Goal: Obtain resource: Download file/media

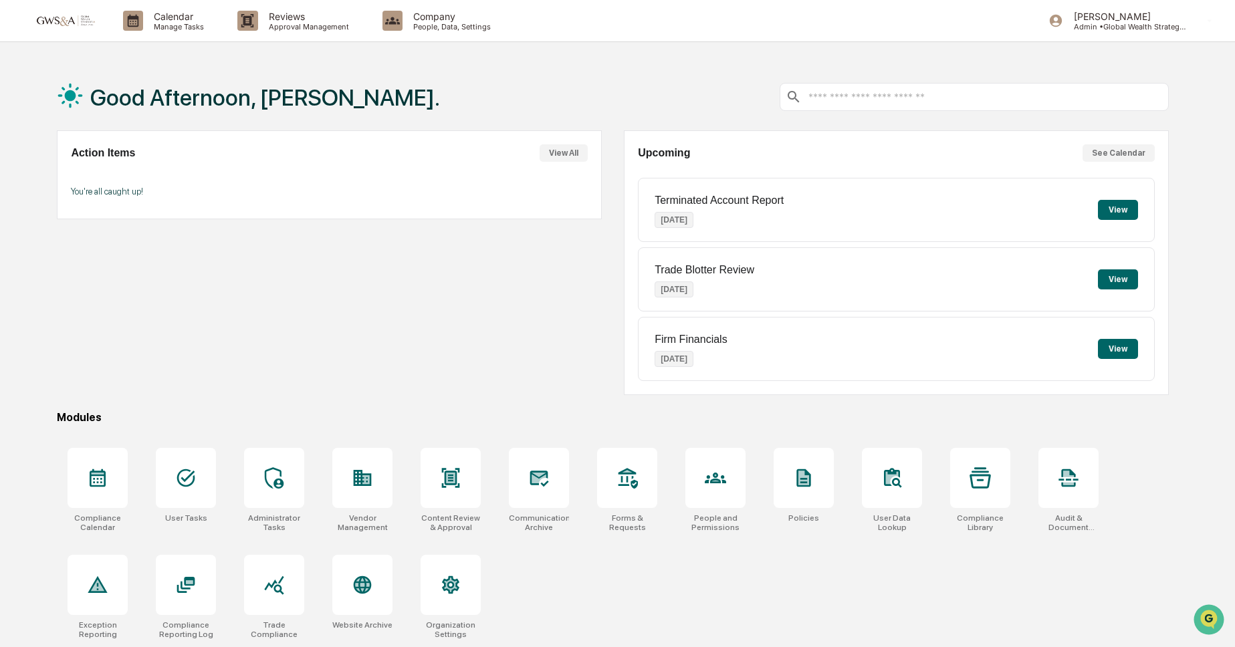
scroll to position [1, 0]
click at [533, 471] on icon at bounding box center [539, 478] width 19 height 16
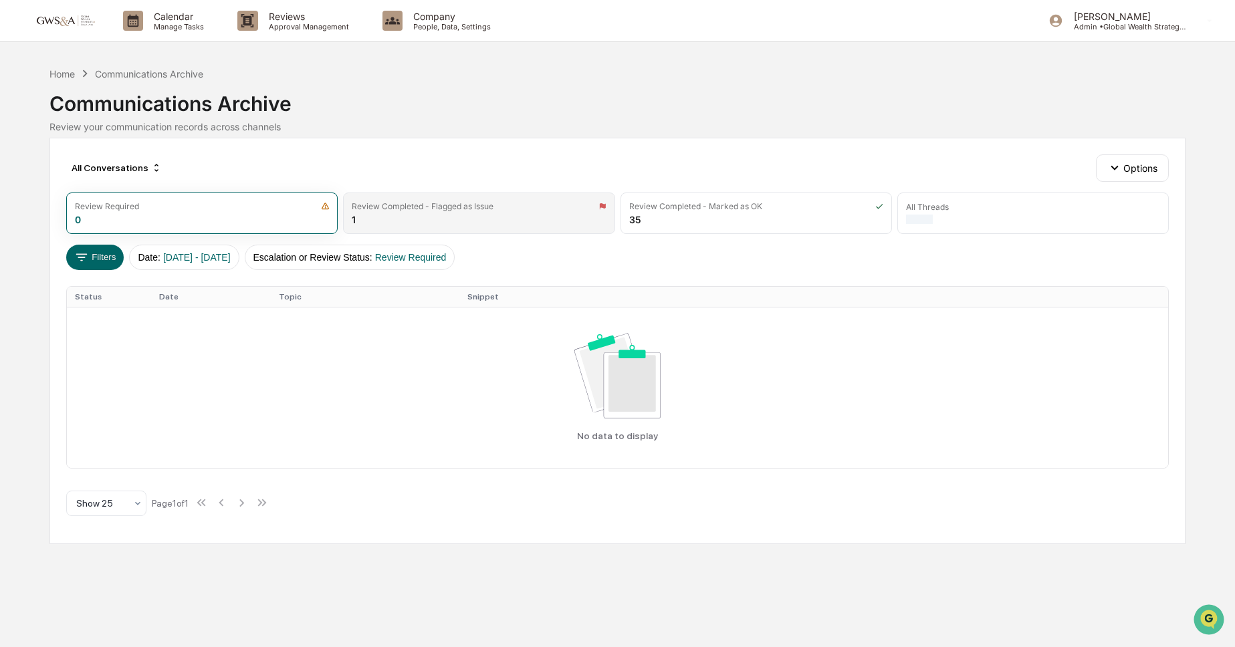
click at [384, 220] on div "Review Completed - Flagged as Issue 1" at bounding box center [478, 213] width 271 height 41
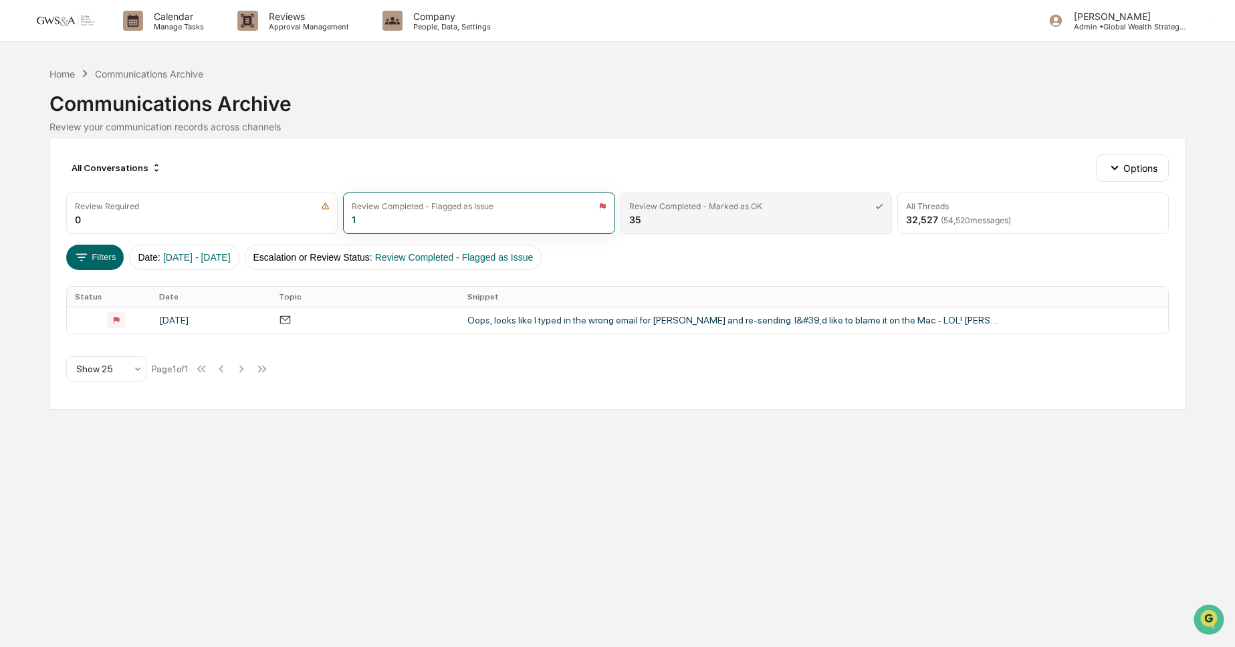
click at [707, 219] on div "Review Completed - Marked as OK 35" at bounding box center [755, 213] width 271 height 41
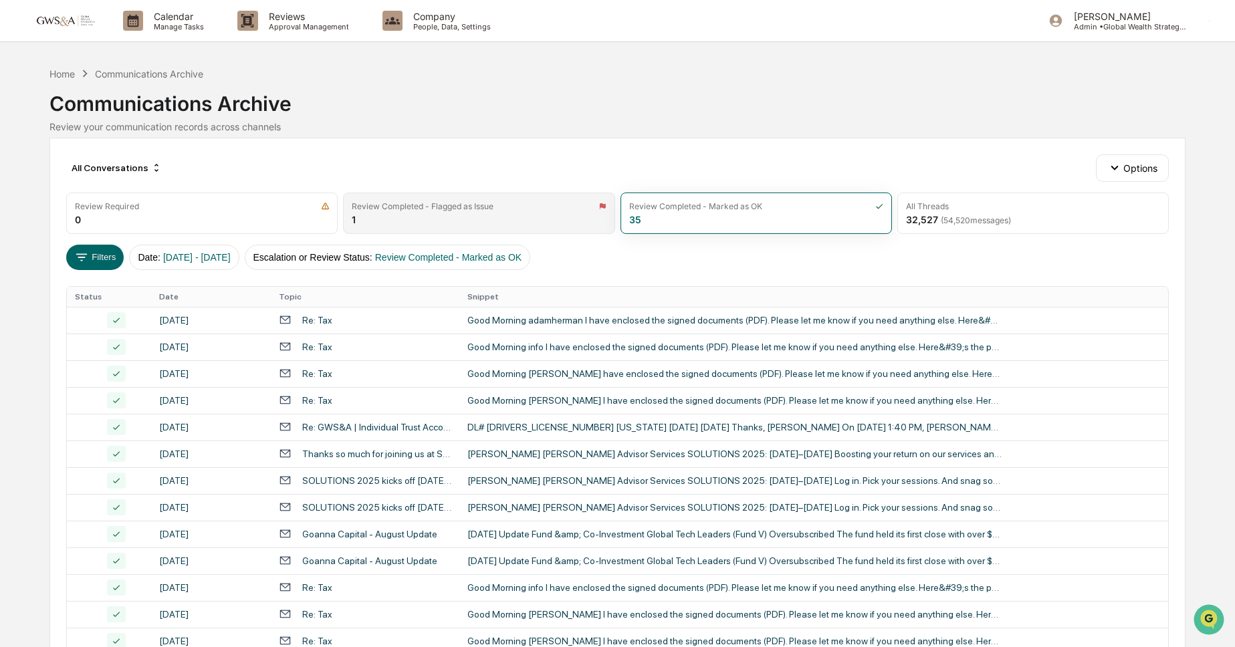
click at [521, 225] on div "Review Completed - Flagged as Issue 1" at bounding box center [478, 213] width 271 height 41
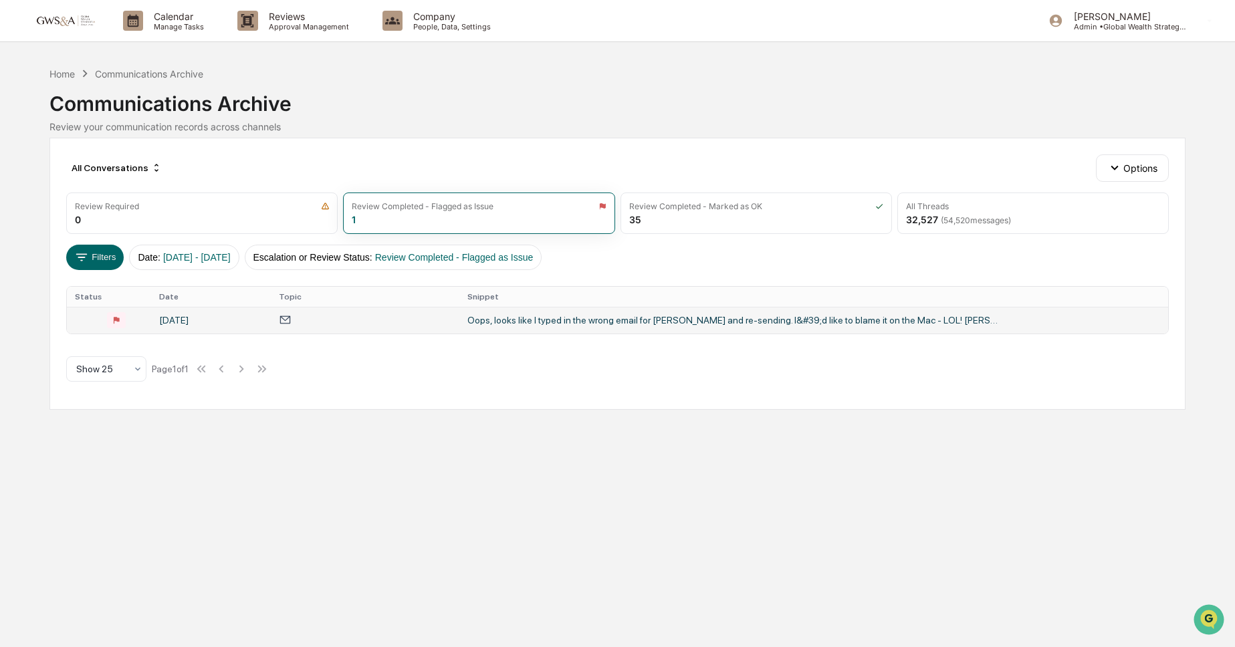
click at [608, 328] on td "Oops, looks like I typed in the wrong email for Caryn and re-sending. I&#39;d l…" at bounding box center [813, 320] width 709 height 27
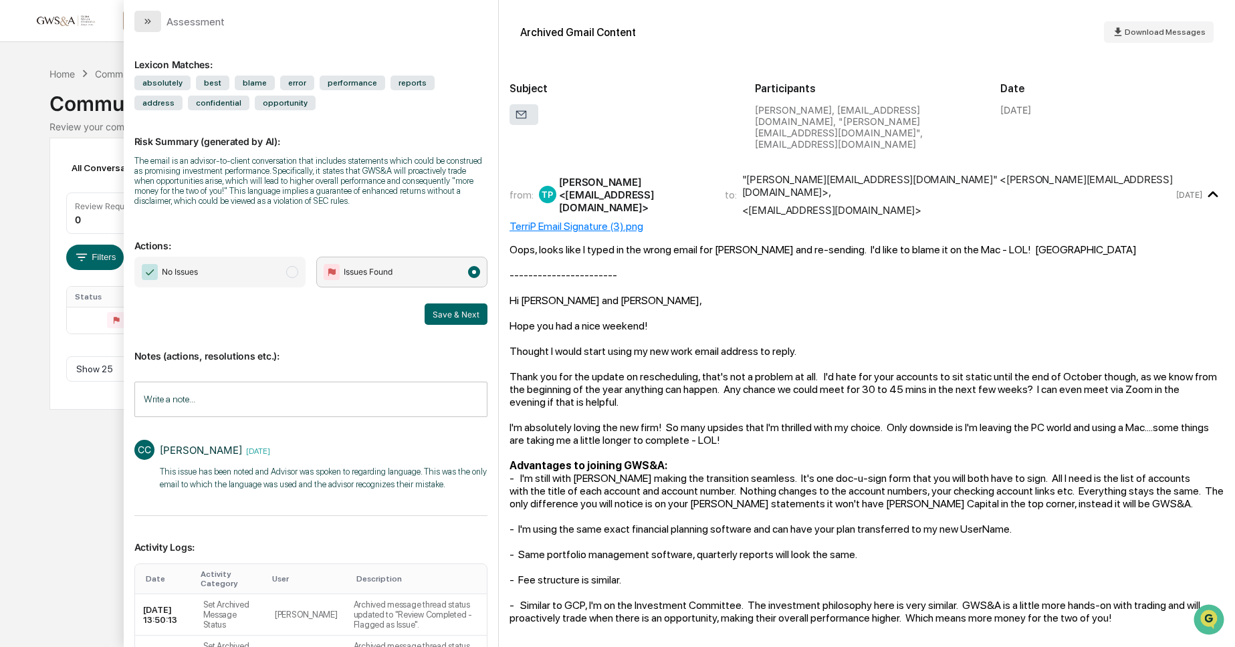
click at [152, 22] on icon "modal" at bounding box center [147, 21] width 11 height 11
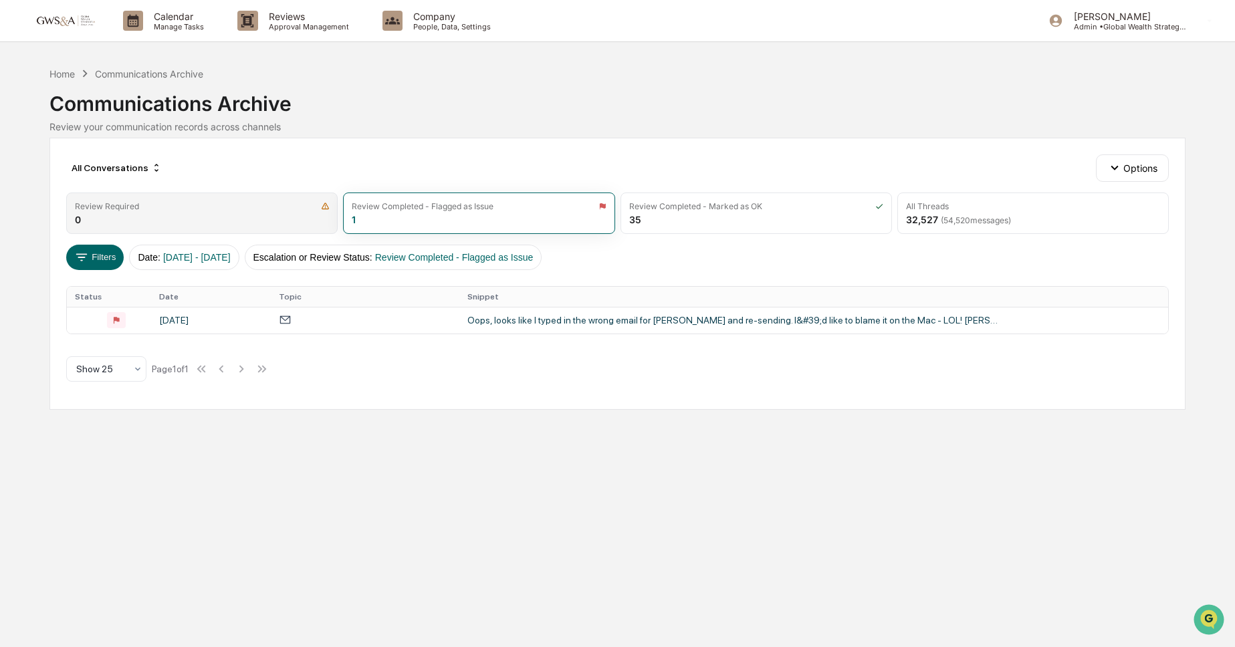
click at [224, 205] on div "Review Required" at bounding box center [202, 206] width 254 height 10
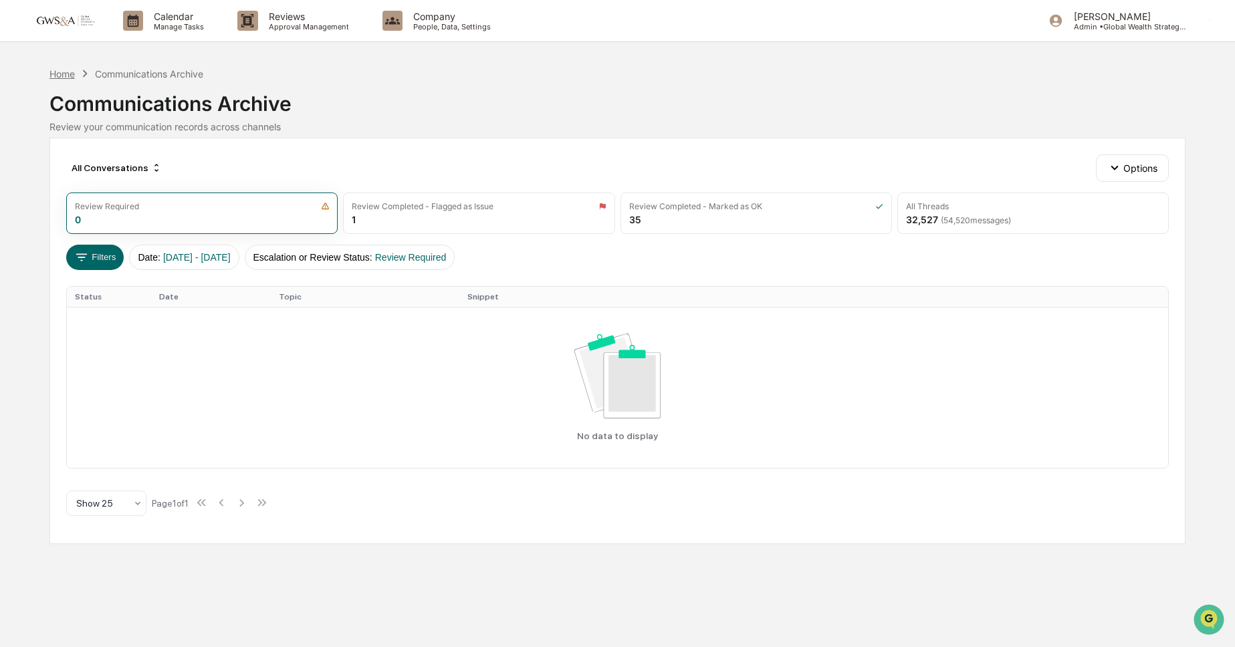
click at [61, 74] on div "Home" at bounding box center [61, 73] width 25 height 11
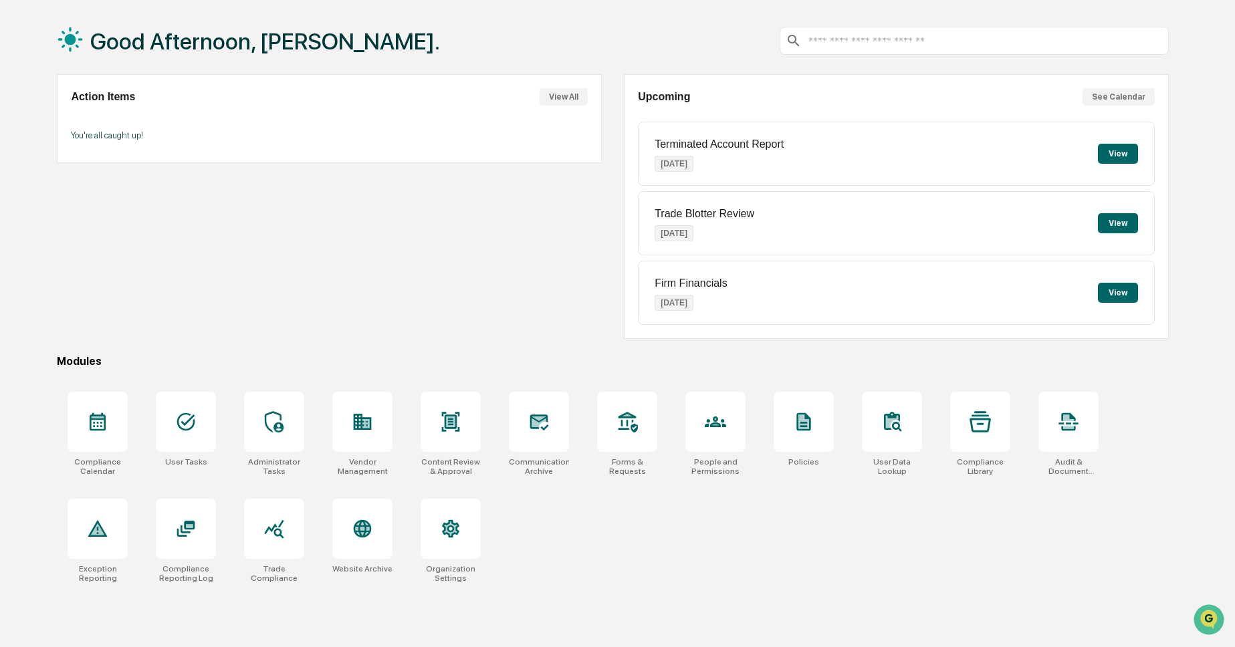
scroll to position [64, 0]
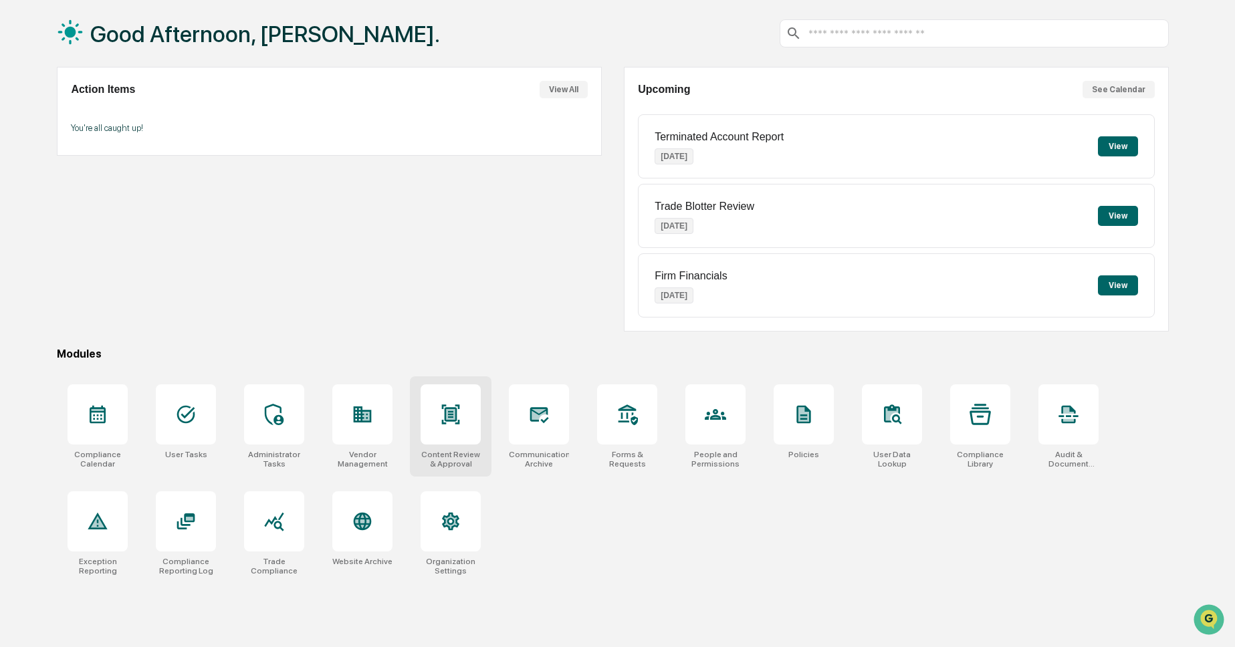
click at [477, 416] on div at bounding box center [450, 414] width 60 height 60
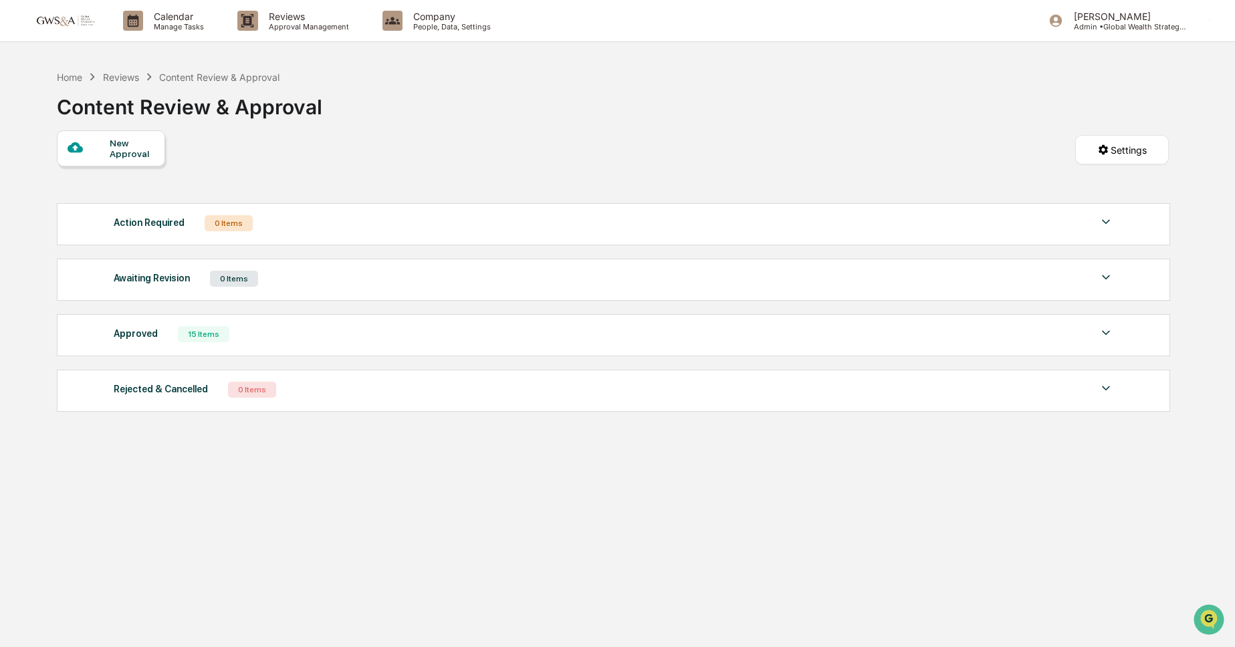
click at [427, 351] on div "Approved 15 Items File Name Review Id Created Date Requested By Compliance Owne…" at bounding box center [613, 335] width 1112 height 42
click at [139, 336] on div "Approved" at bounding box center [136, 333] width 44 height 17
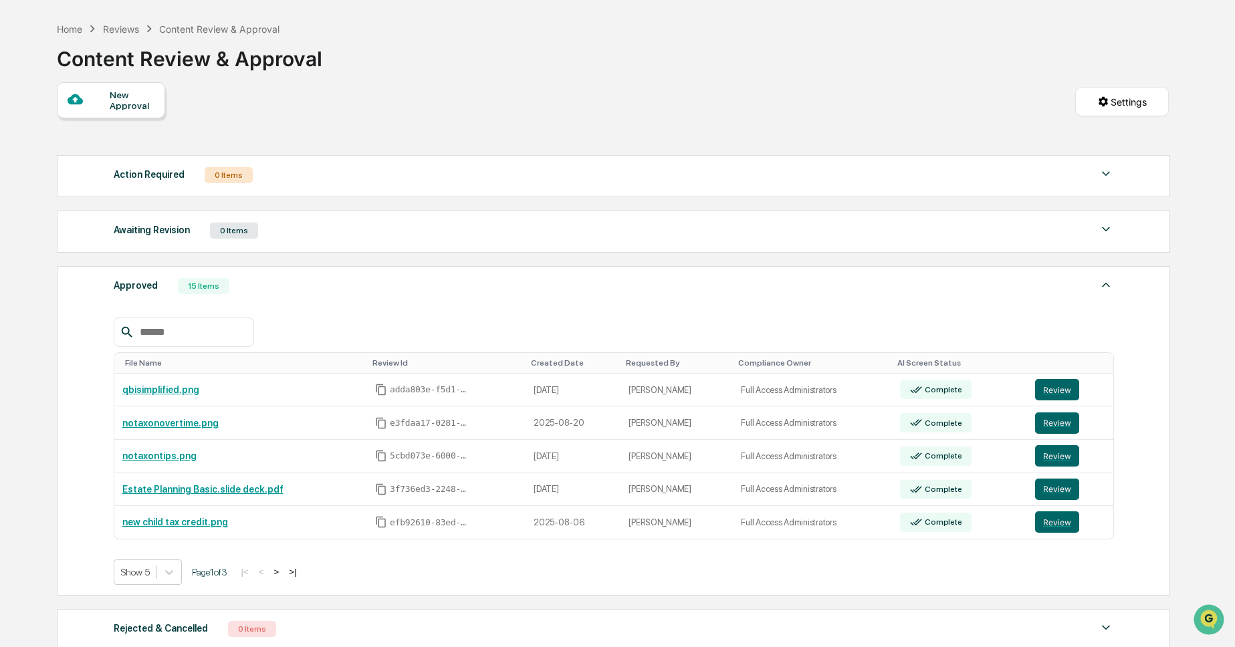
scroll to position [49, 0]
click at [179, 392] on link "qbisimplified.png" at bounding box center [160, 389] width 77 height 11
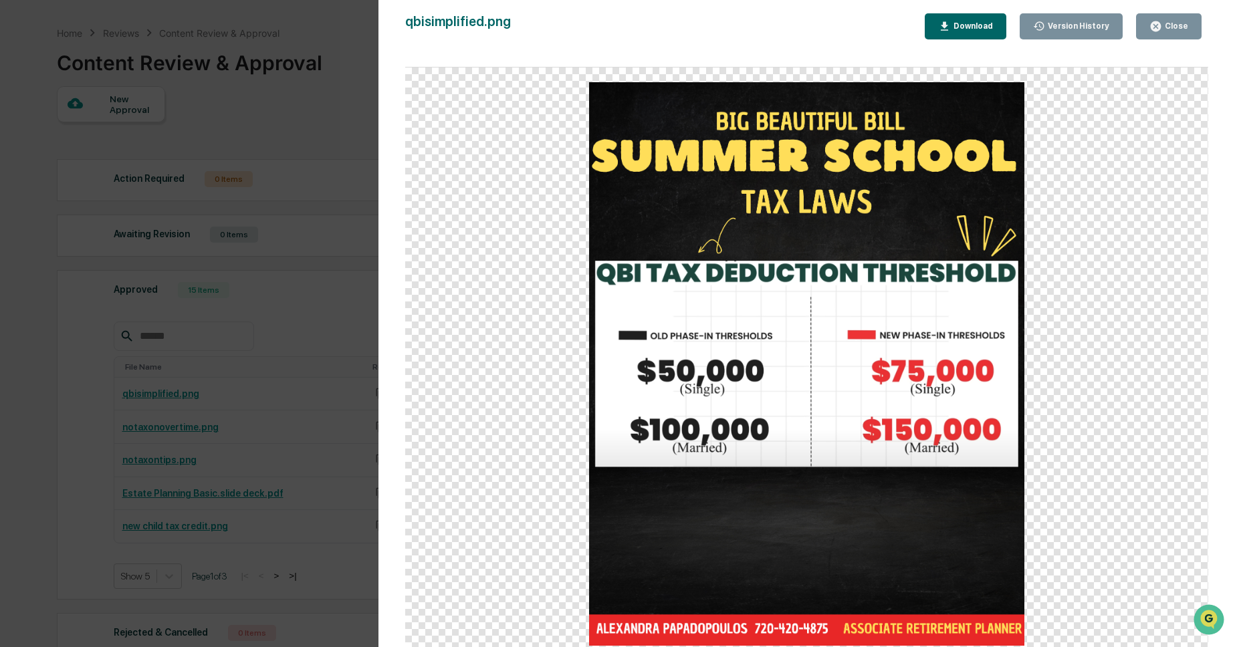
scroll to position [39, 0]
click at [979, 30] on div "Download" at bounding box center [972, 25] width 42 height 9
click at [1188, 29] on button "Close" at bounding box center [1169, 26] width 66 height 26
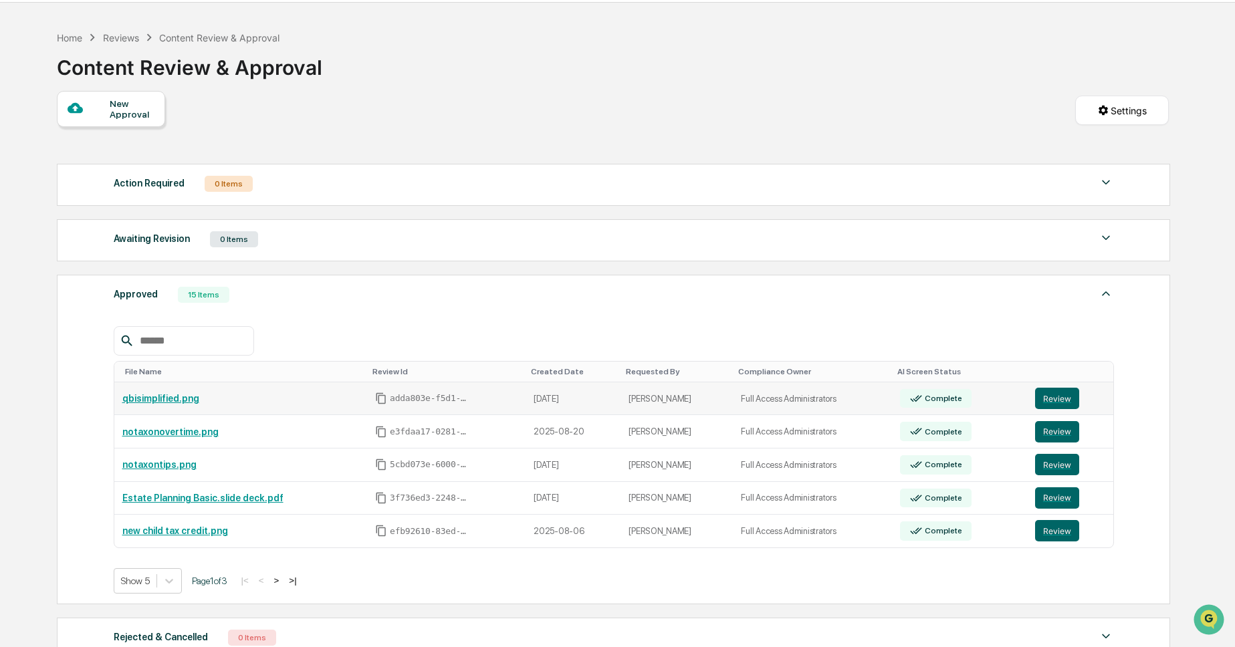
scroll to position [0, 0]
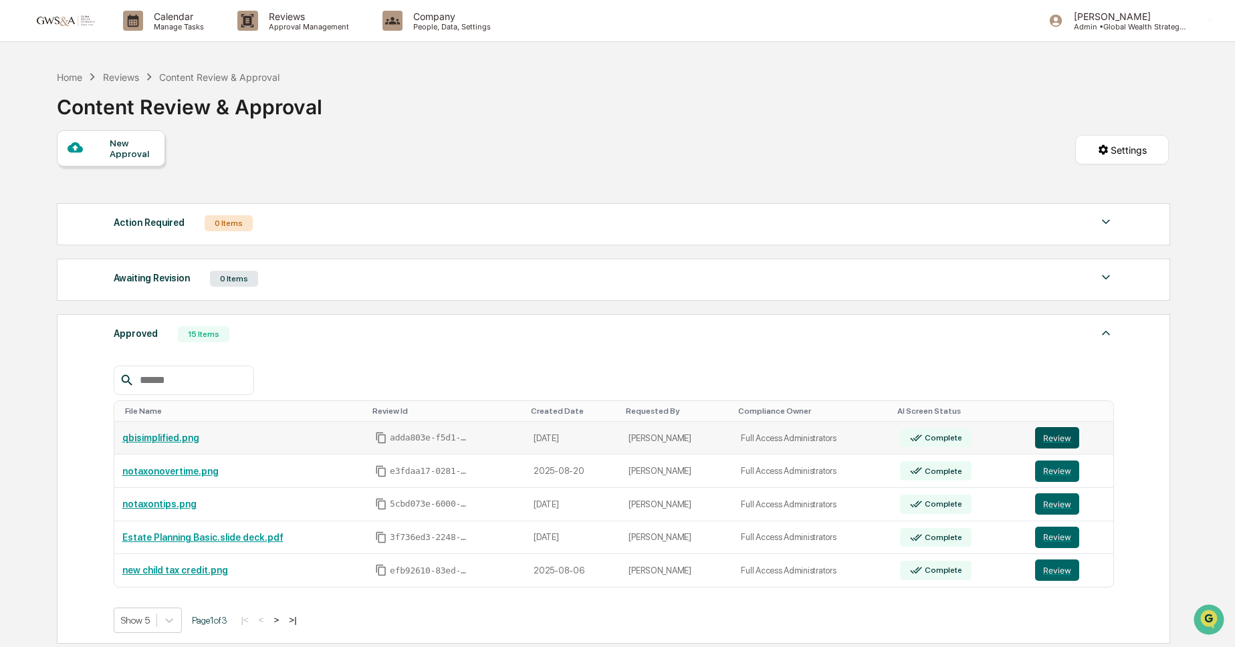
click at [1054, 444] on button "Review" at bounding box center [1057, 437] width 44 height 21
